Goal: Task Accomplishment & Management: Complete application form

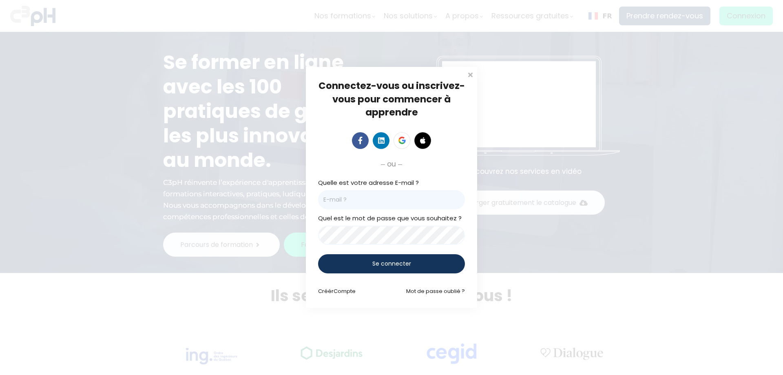
type input "[PERSON_NAME][EMAIL_ADDRESS][PERSON_NAME][DOMAIN_NAME]"
click at [735, 18] on div "Connectez-vous ou inscrivez-vous pour commencer à apprendre Connectez-vous pour…" at bounding box center [391, 187] width 783 height 375
click at [389, 266] on span "Se connecter" at bounding box center [392, 264] width 39 height 9
